Goal: Information Seeking & Learning: Learn about a topic

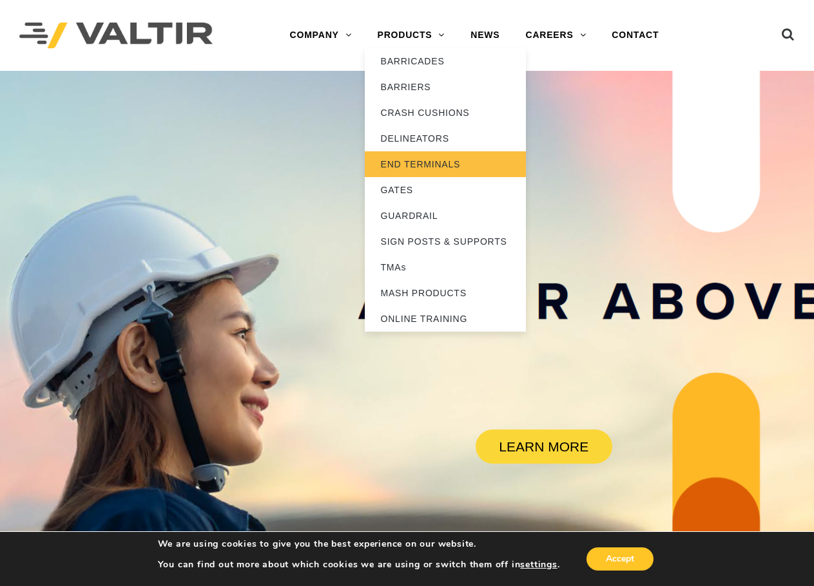
click at [428, 160] on link "END TERMINALS" at bounding box center [445, 164] width 161 height 26
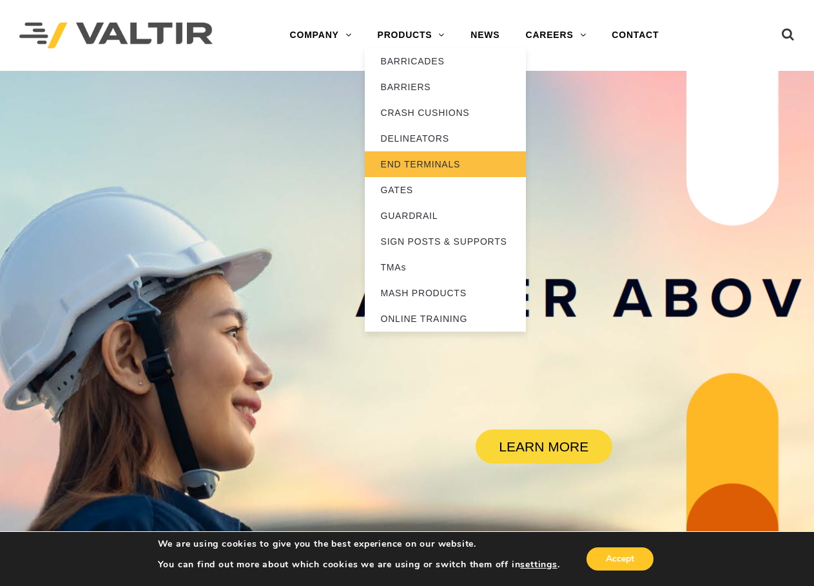
click at [423, 165] on link "END TERMINALS" at bounding box center [445, 164] width 161 height 26
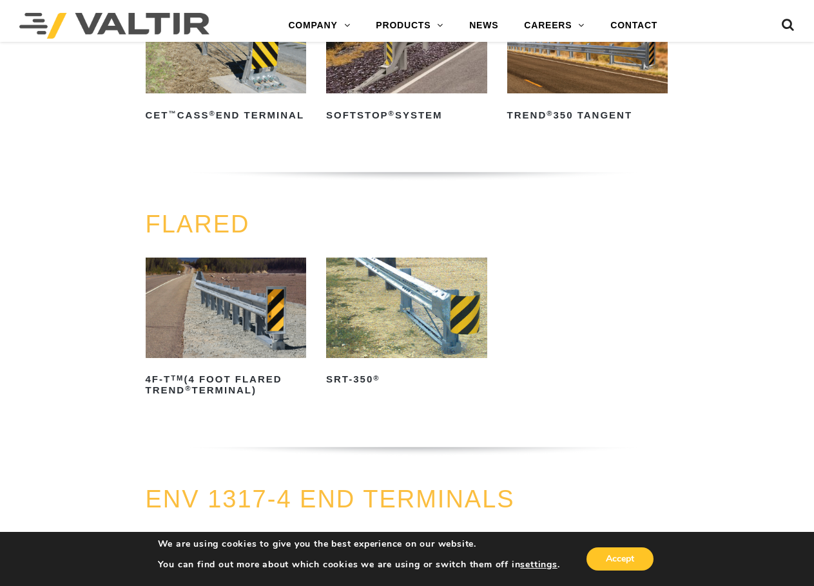
scroll to position [1031, 0]
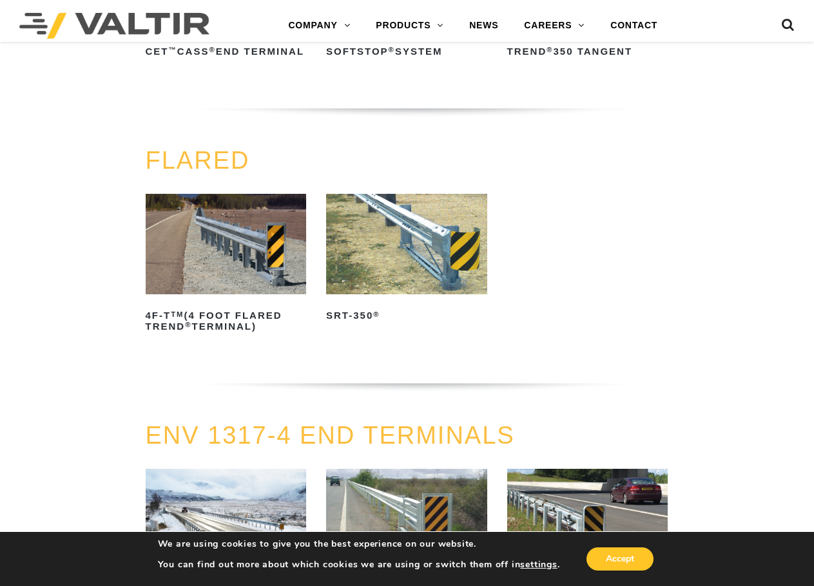
click at [435, 272] on img at bounding box center [406, 244] width 161 height 101
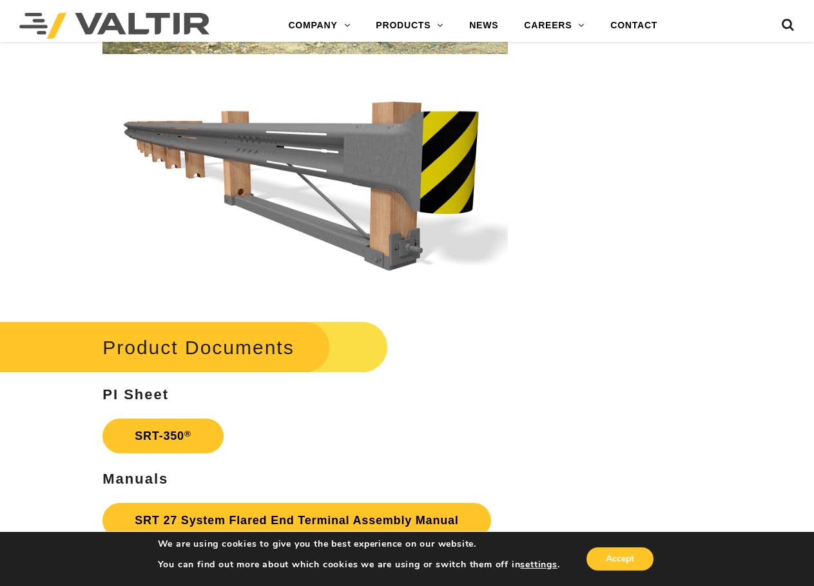
scroll to position [2062, 0]
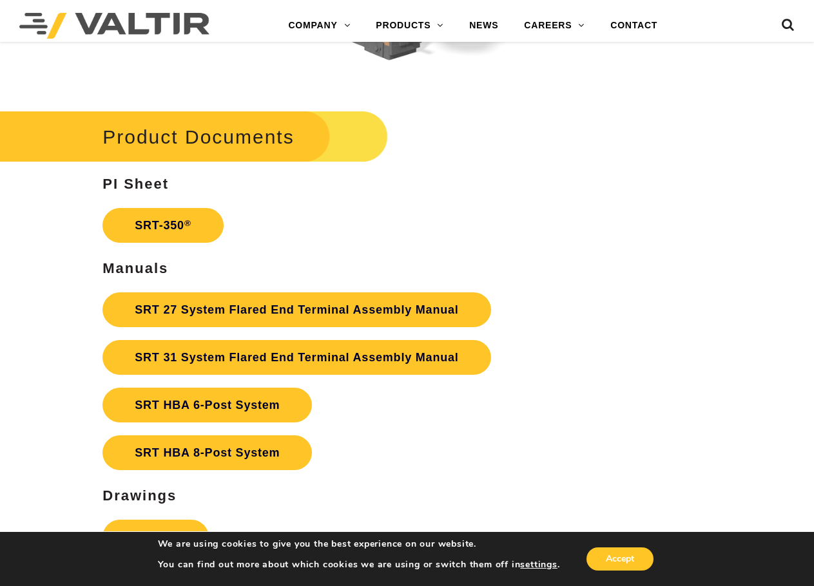
drag, startPoint x: 601, startPoint y: 246, endPoint x: 589, endPoint y: 165, distance: 82.1
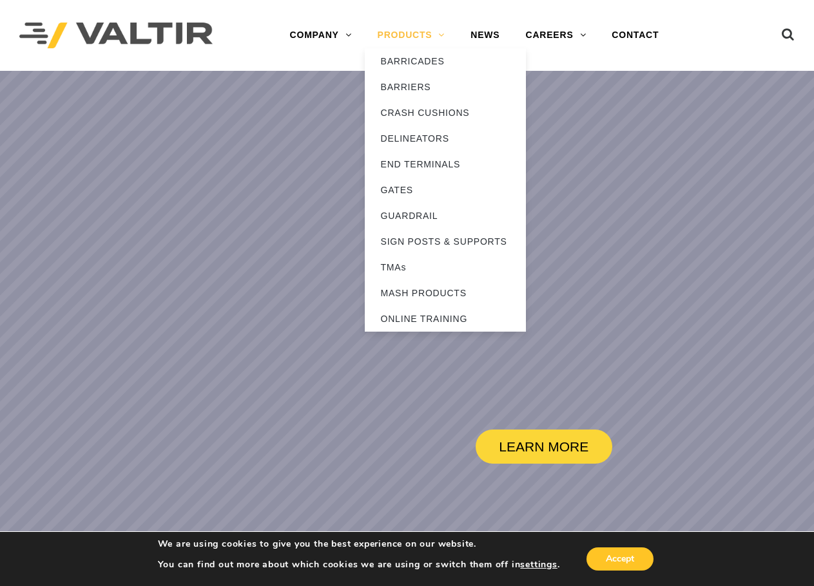
click at [388, 35] on link "PRODUCTS" at bounding box center [411, 36] width 93 height 26
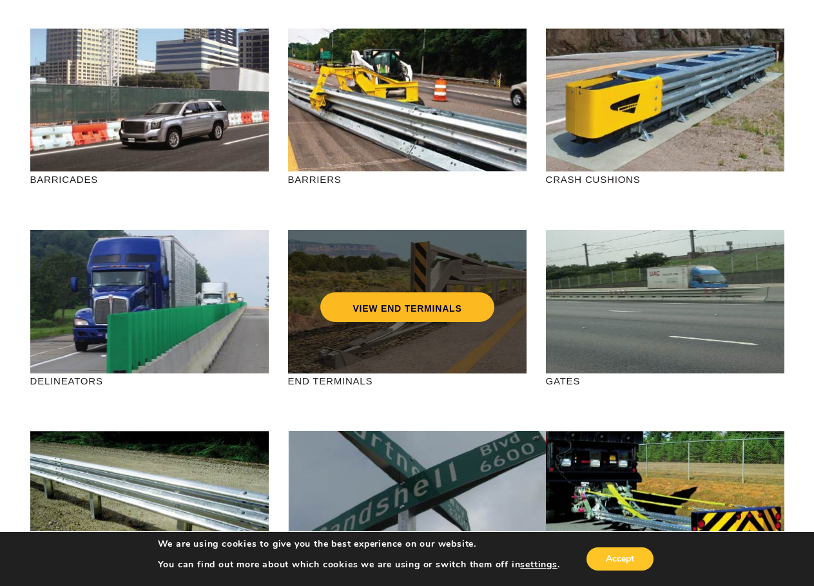
scroll to position [129, 0]
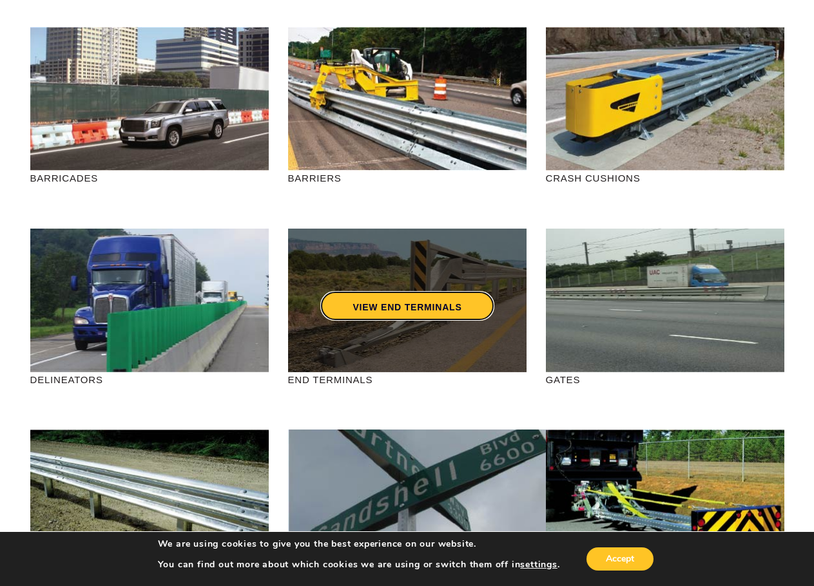
click at [391, 291] on div "VIEW END TERMINALS" at bounding box center [407, 279] width 187 height 43
click at [405, 304] on link "VIEW END TERMINALS" at bounding box center [406, 306] width 173 height 30
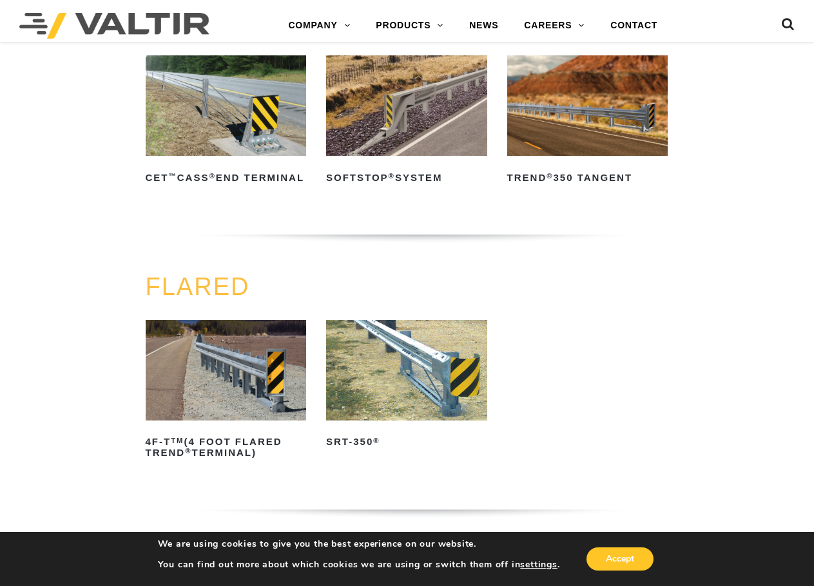
scroll to position [902, 0]
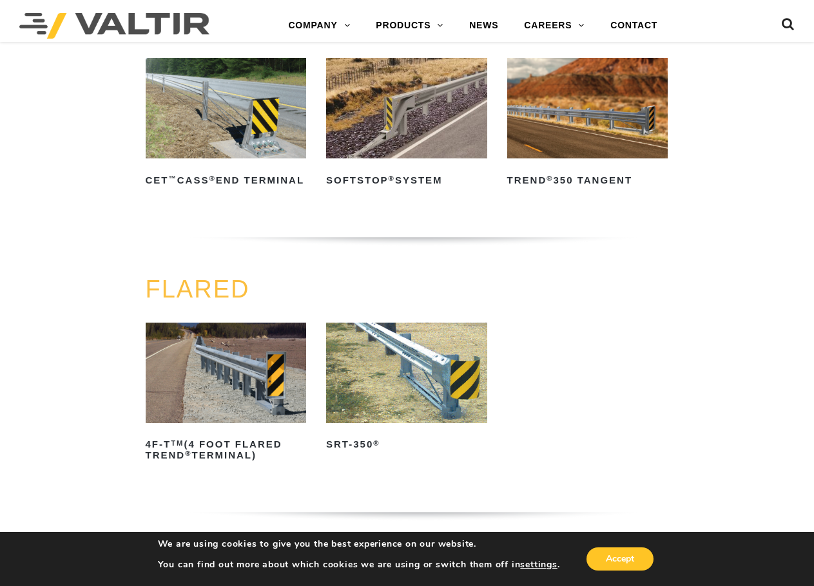
click at [400, 409] on img at bounding box center [406, 373] width 161 height 101
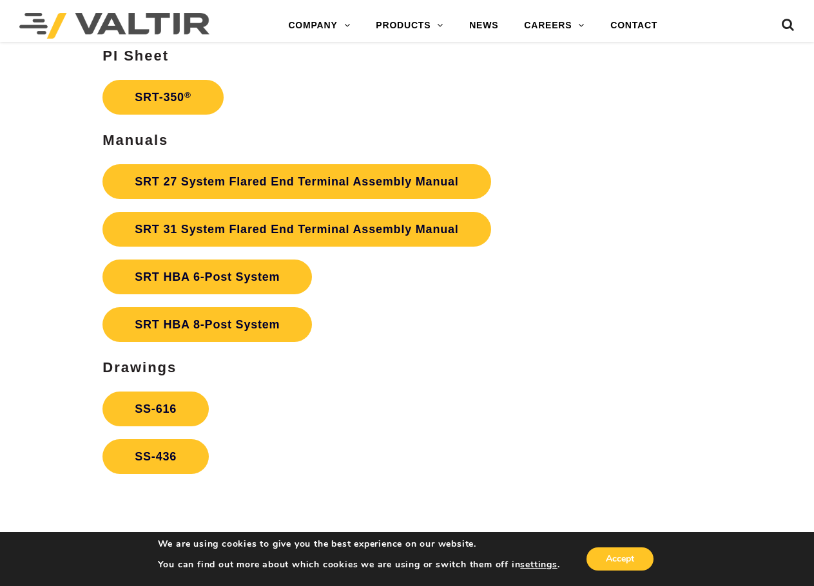
scroll to position [2191, 0]
